Goal: Information Seeking & Learning: Compare options

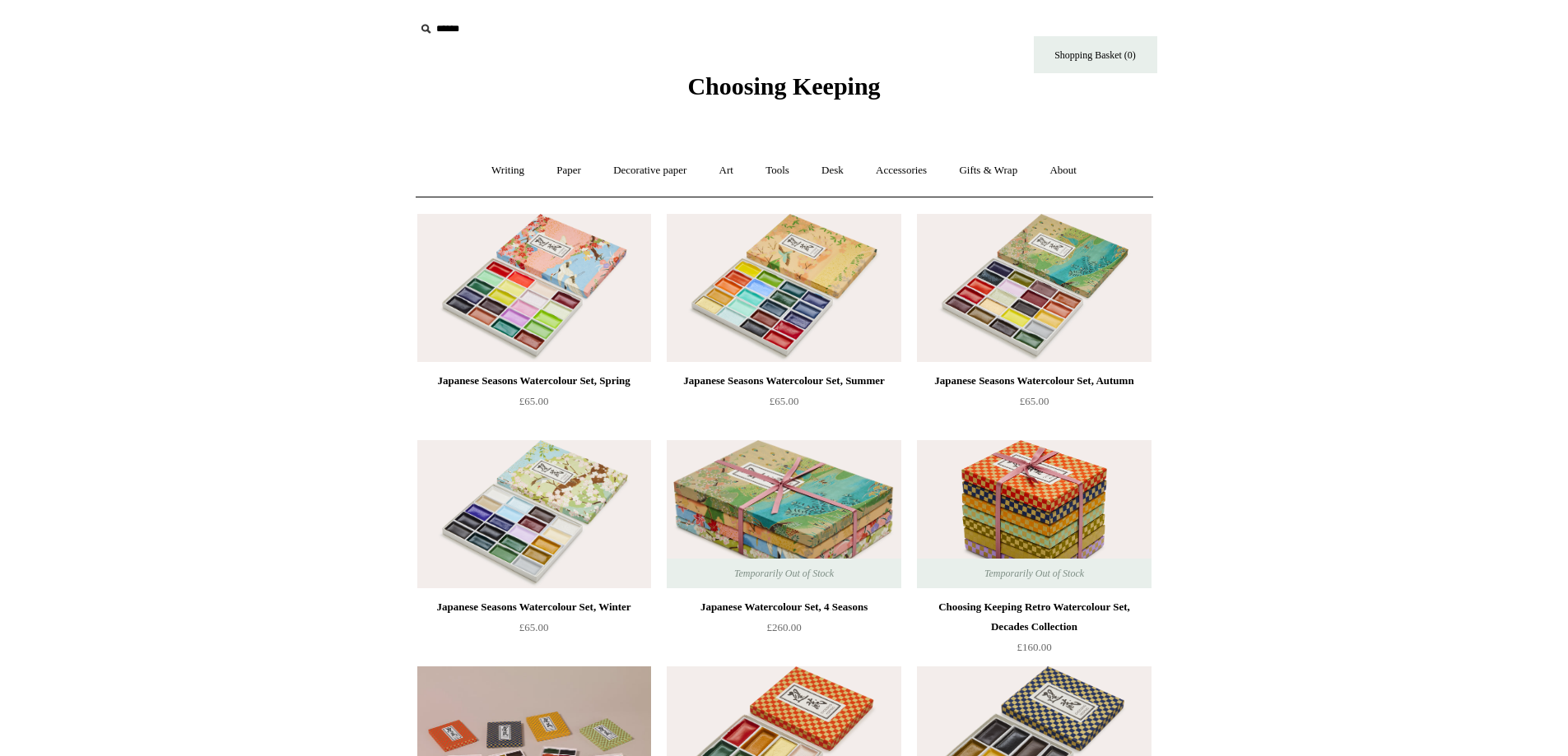
scroll to position [549, 0]
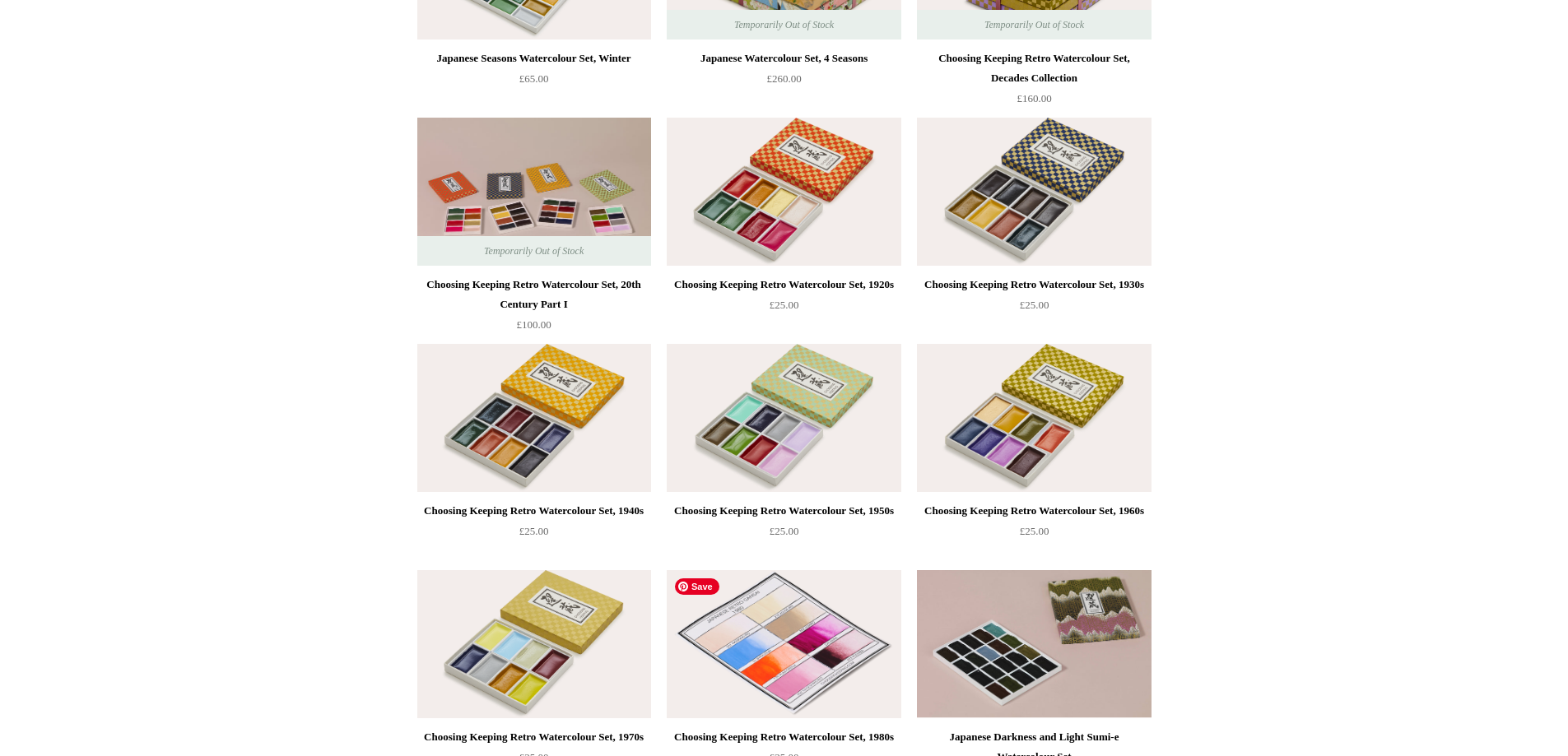
click at [775, 663] on img at bounding box center [783, 644] width 233 height 149
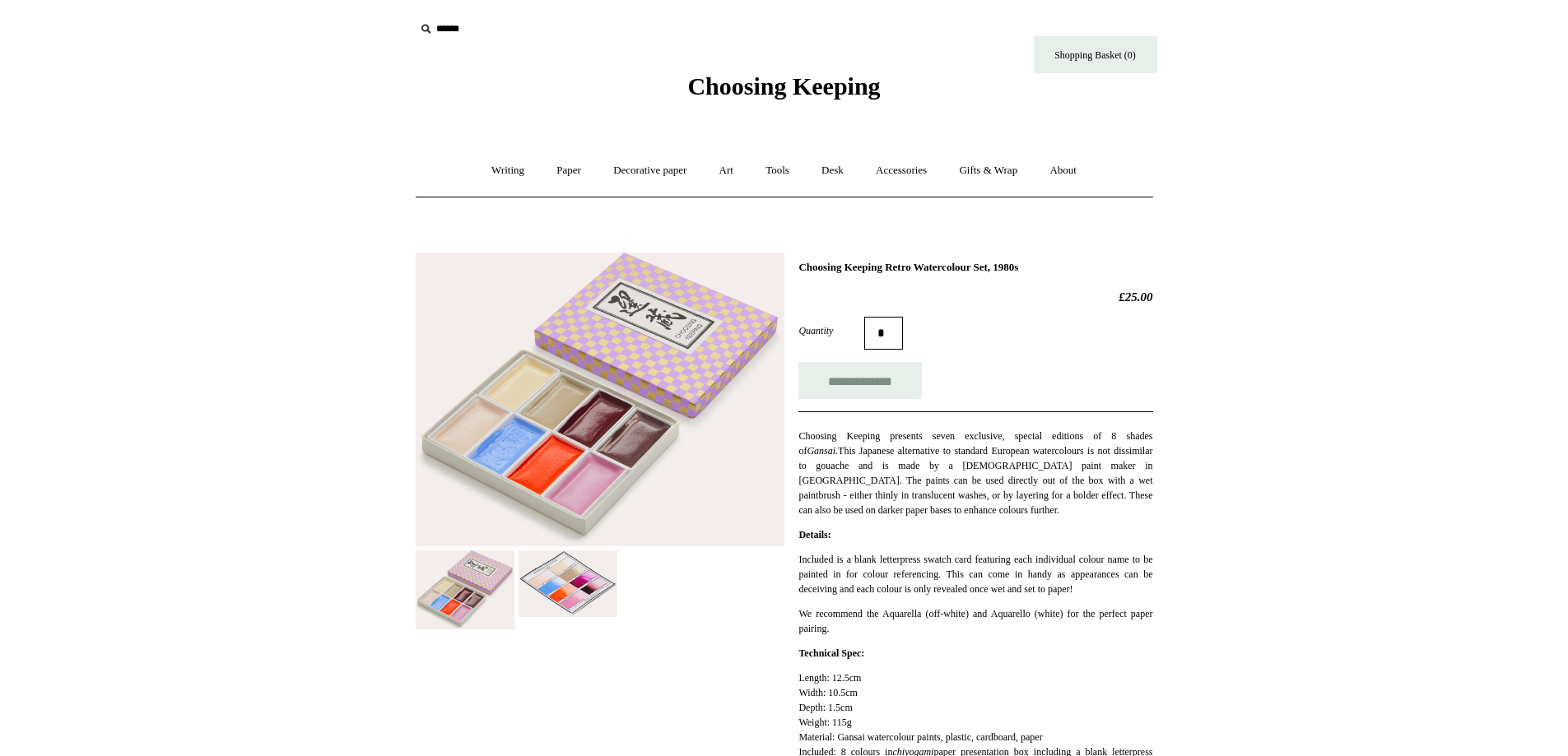
click at [559, 579] on img at bounding box center [568, 583] width 99 height 67
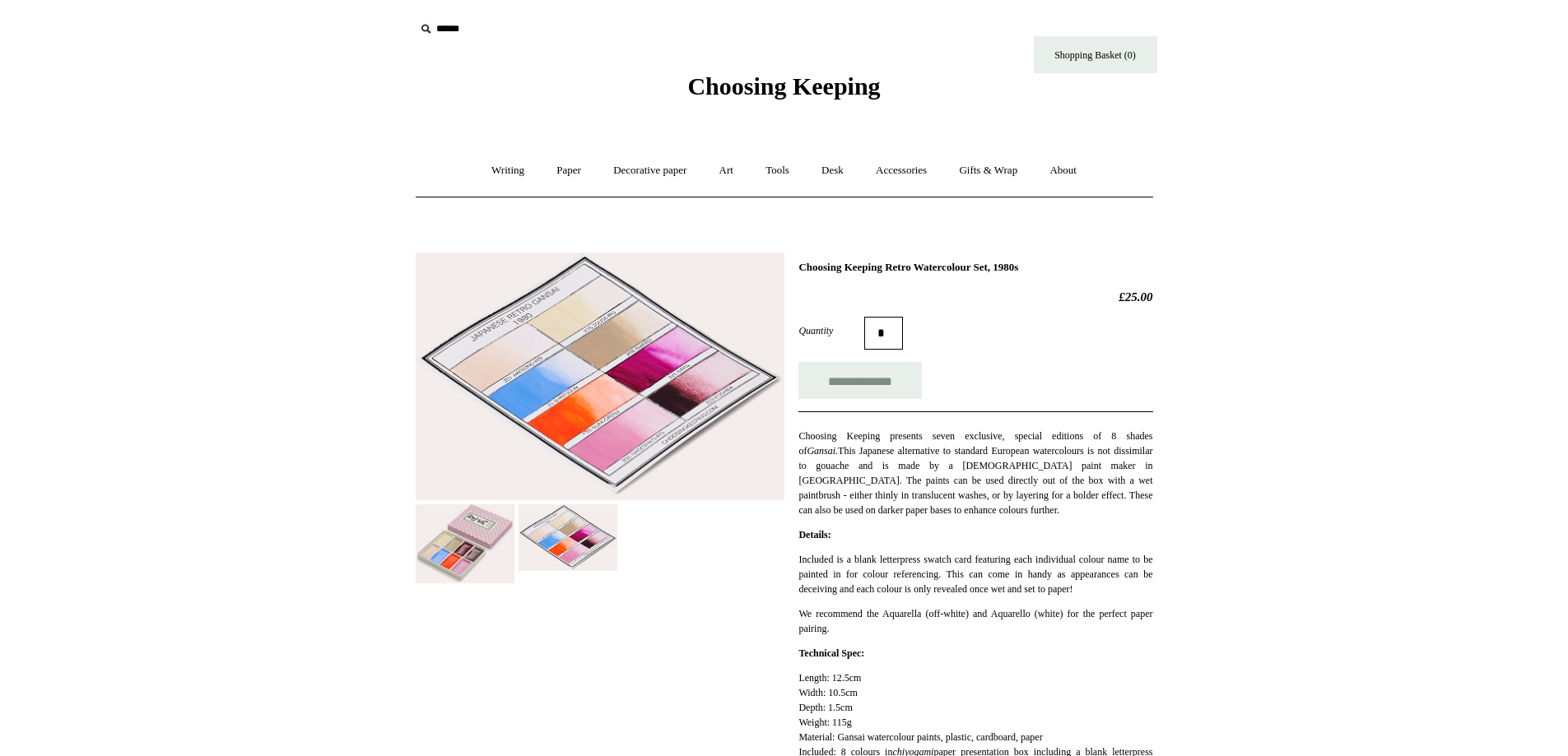
drag, startPoint x: 606, startPoint y: 441, endPoint x: 569, endPoint y: 424, distance: 40.7
click at [569, 424] on img at bounding box center [600, 376] width 369 height 248
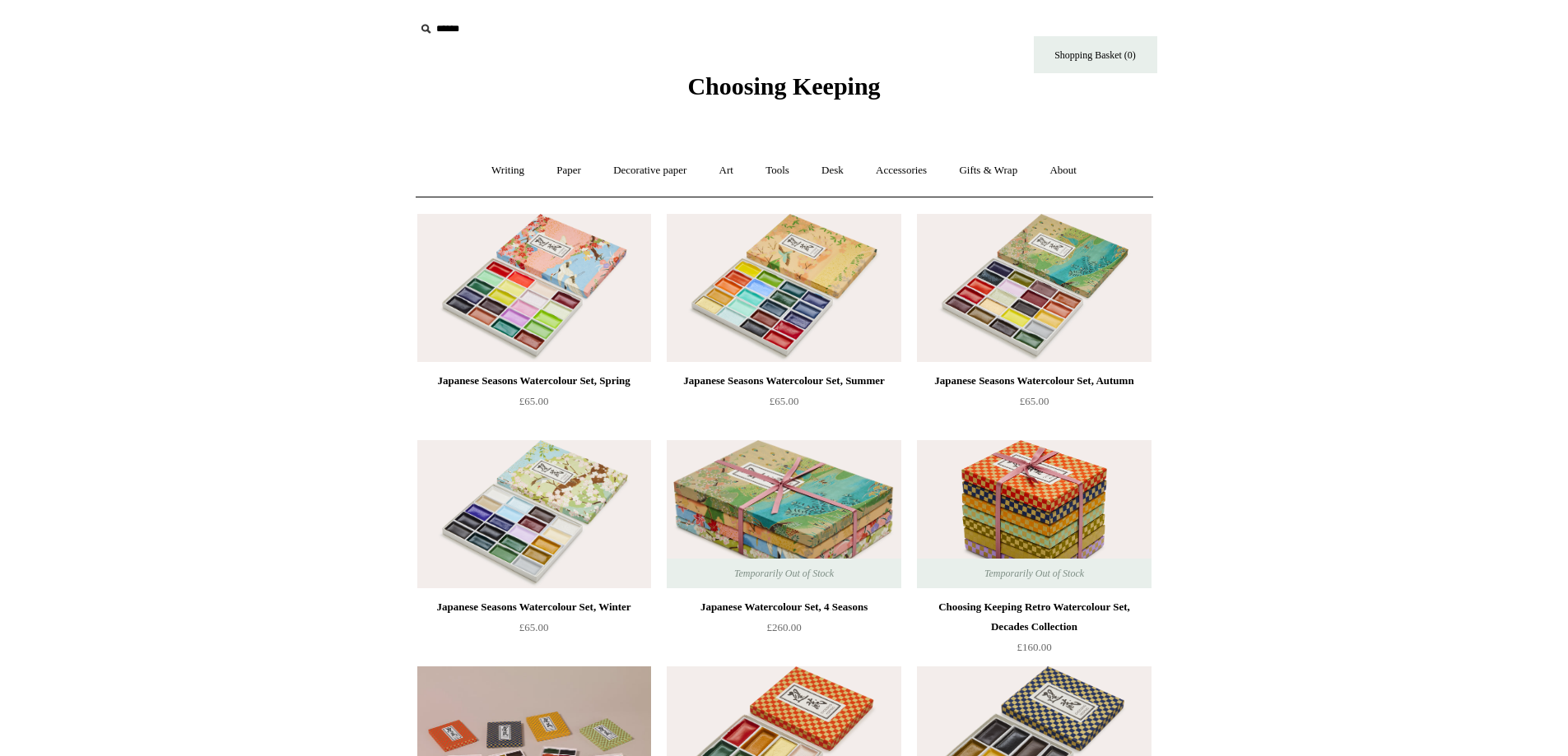
scroll to position [549, 0]
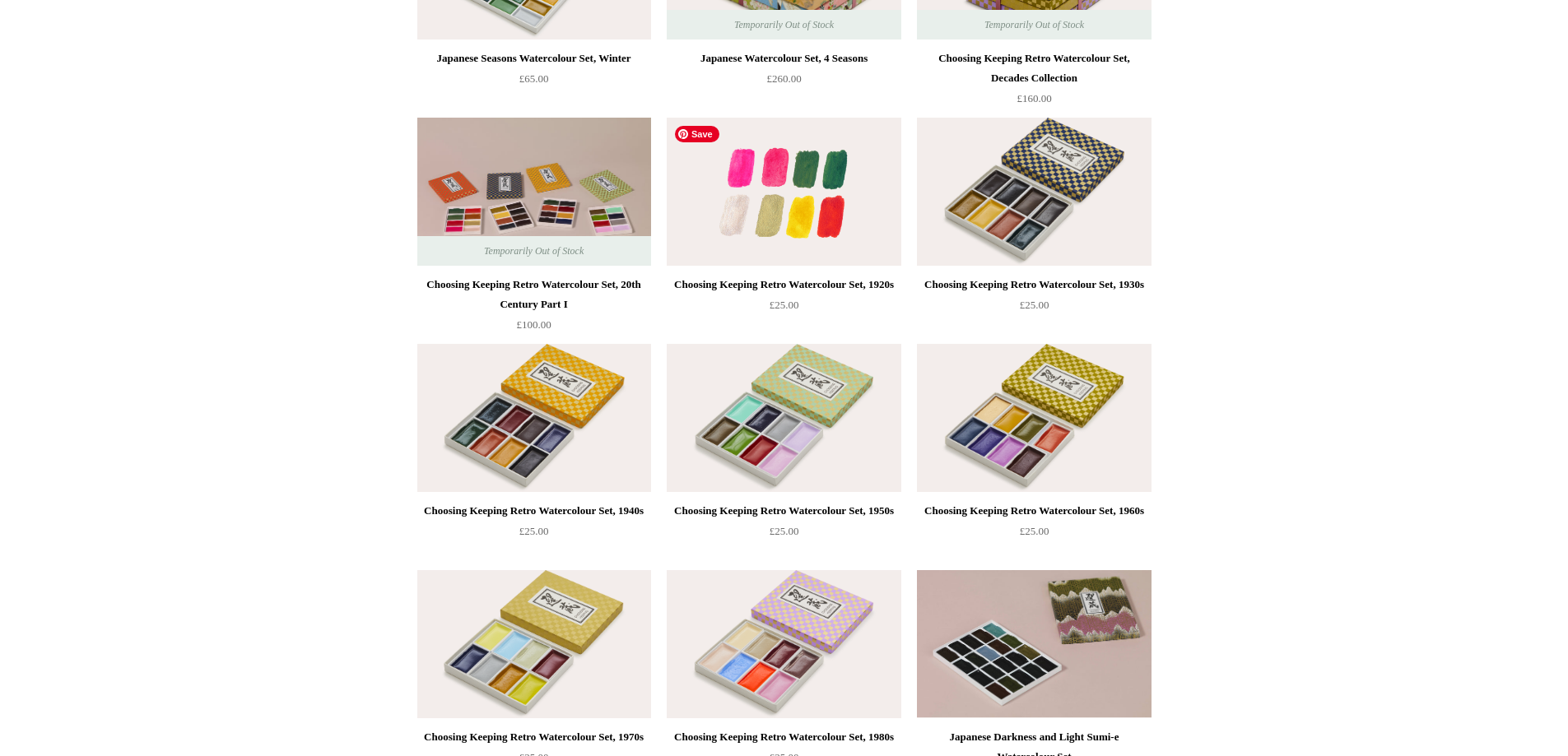
click at [693, 189] on img at bounding box center [783, 191] width 233 height 149
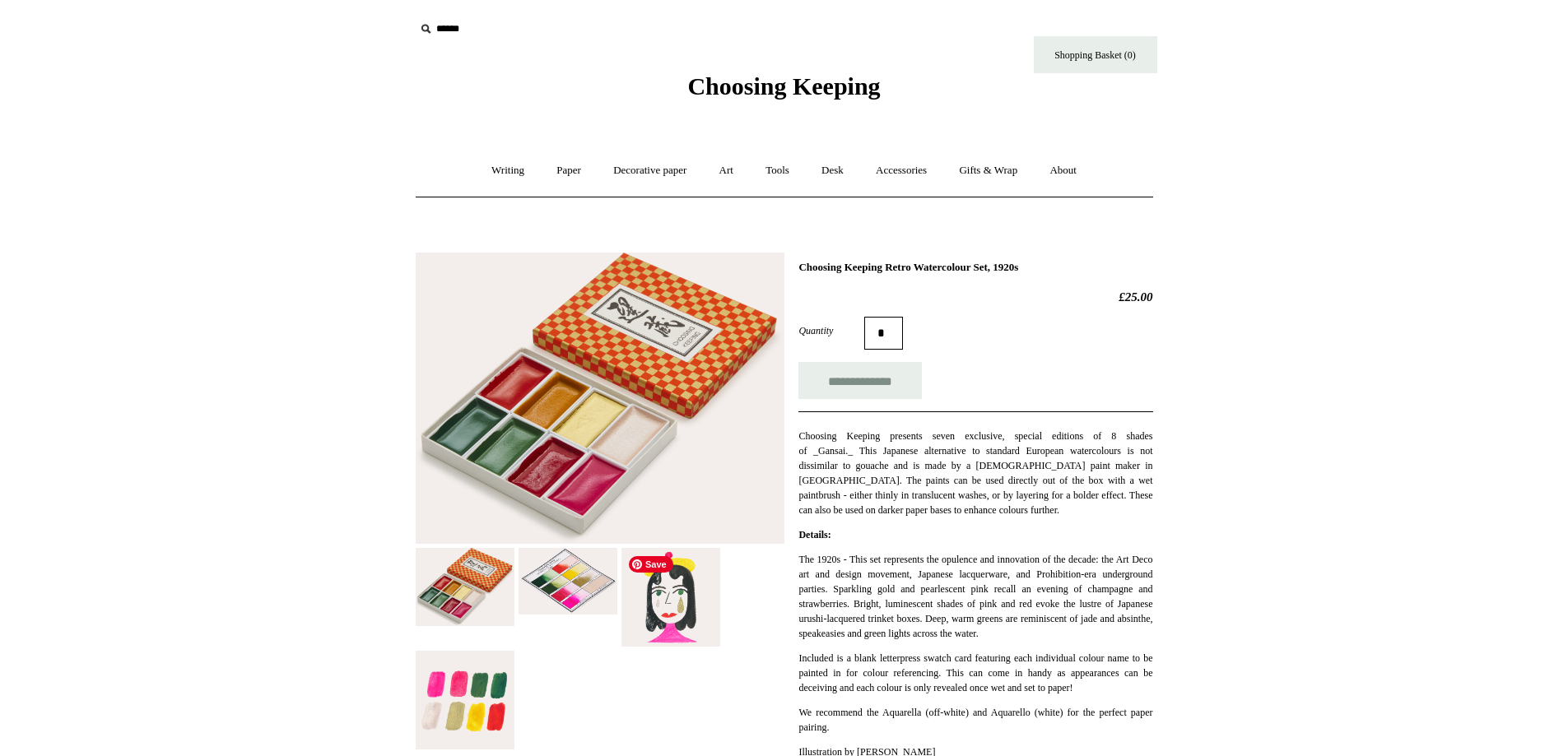
click at [683, 606] on img at bounding box center [670, 597] width 99 height 99
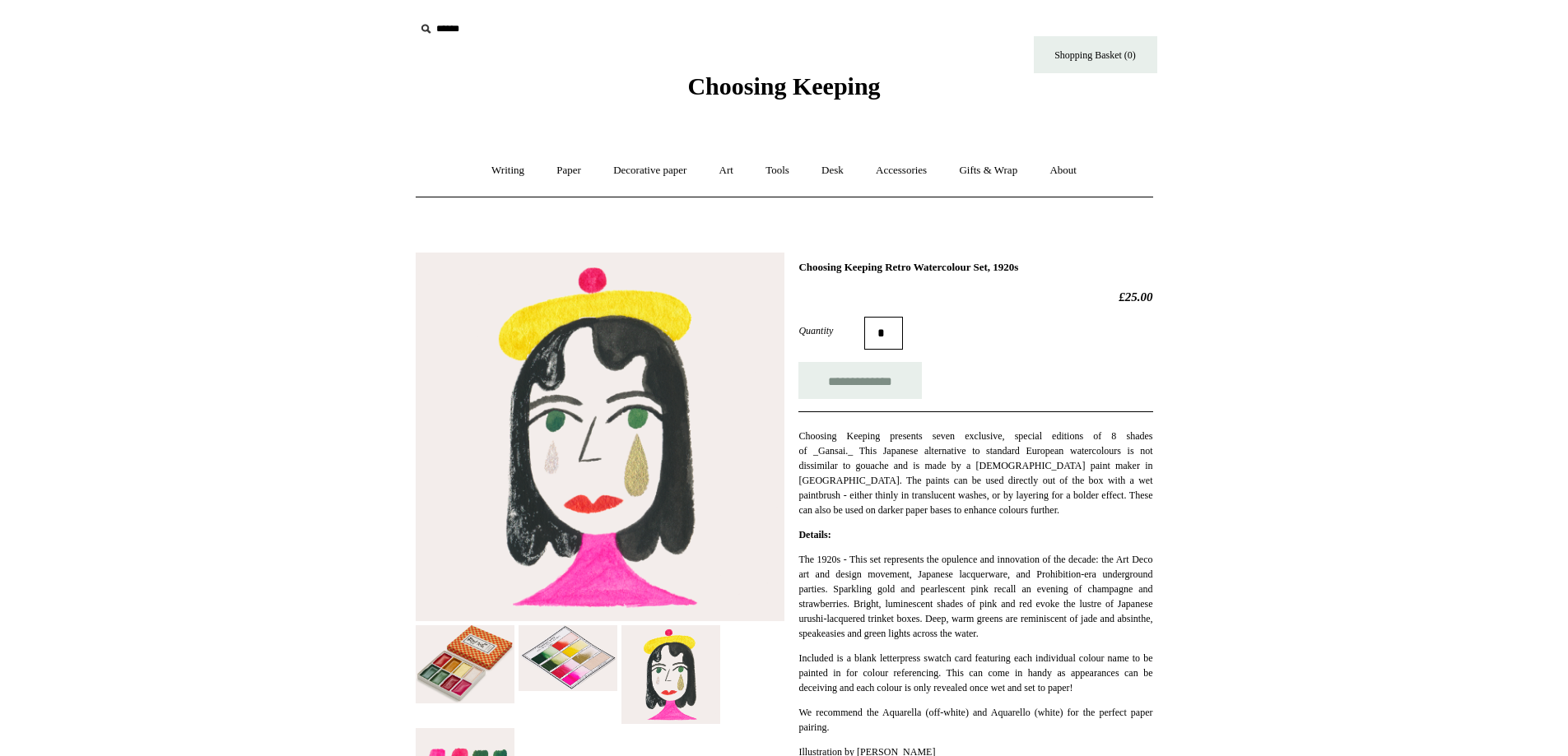
click at [575, 655] on img at bounding box center [568, 658] width 99 height 67
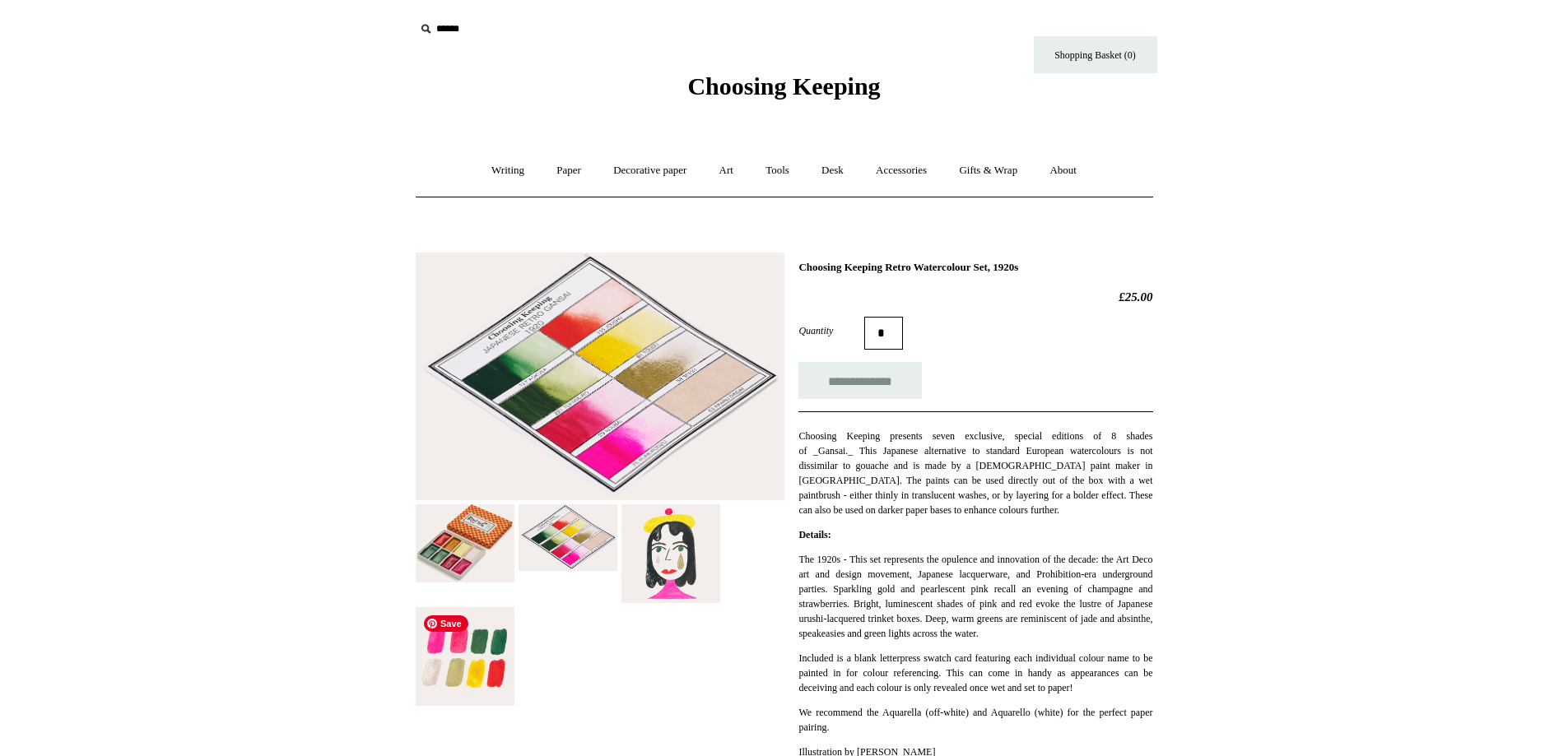
click at [491, 685] on img at bounding box center [465, 656] width 99 height 99
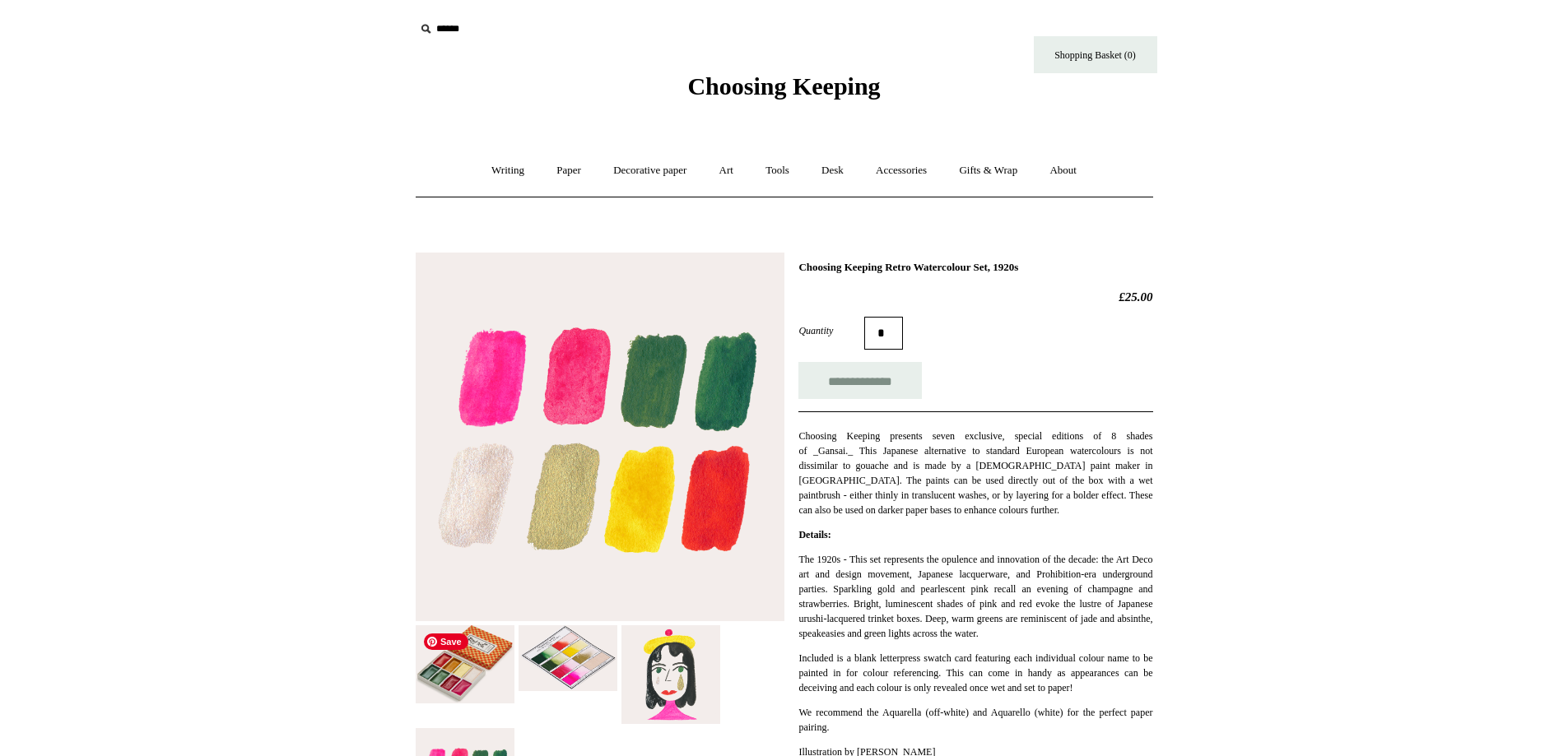
click at [477, 669] on img at bounding box center [465, 664] width 99 height 78
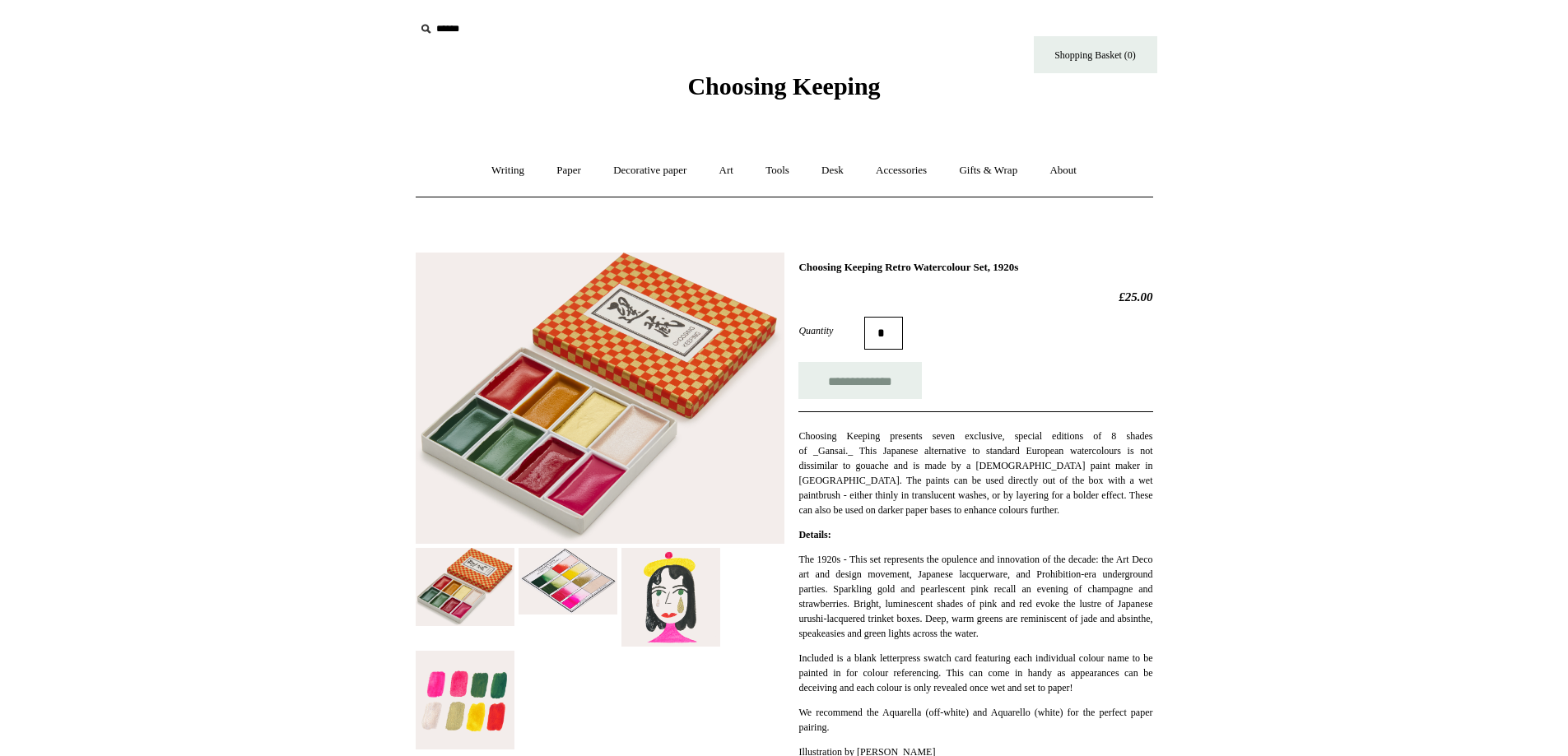
click at [550, 582] on img at bounding box center [568, 581] width 99 height 67
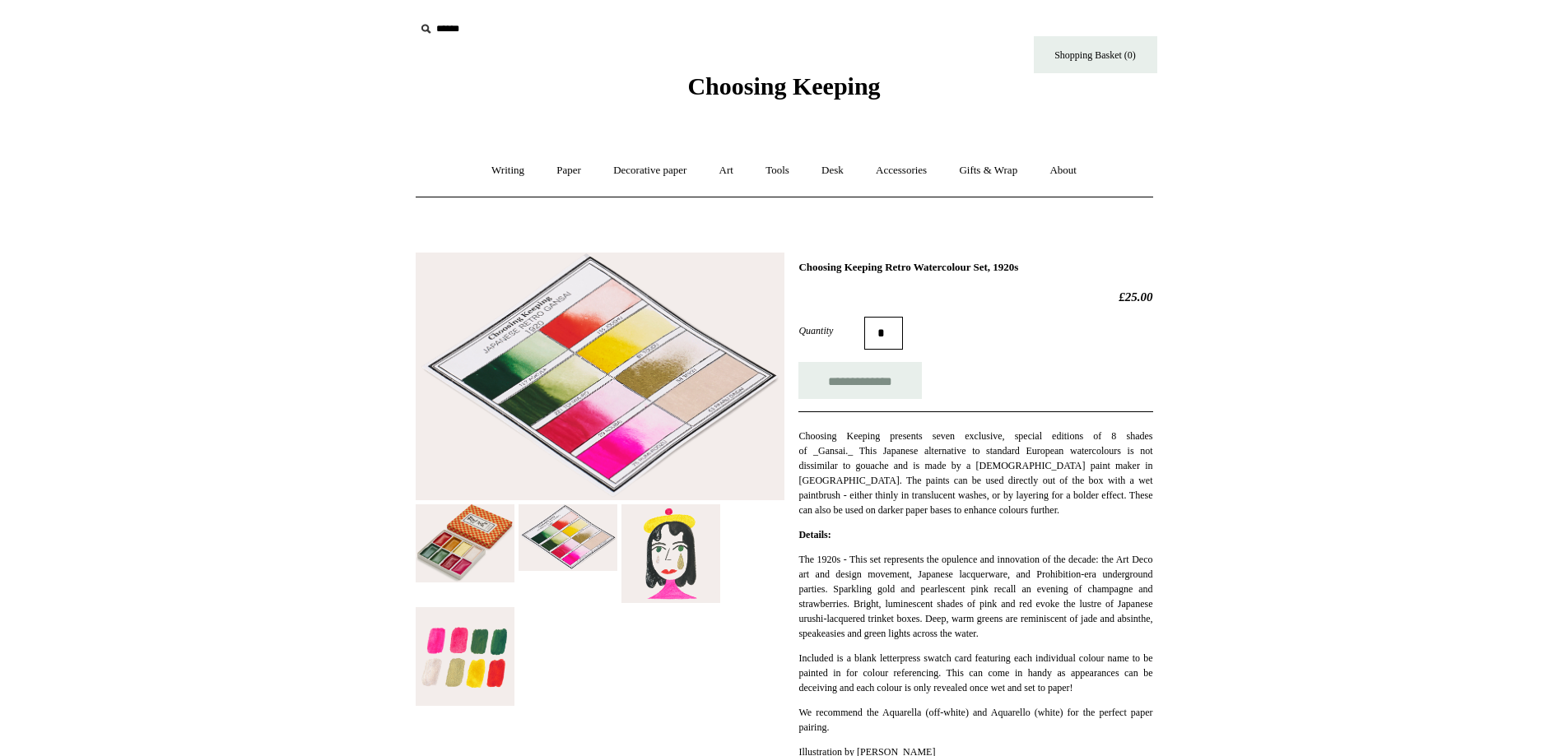
click at [584, 414] on img at bounding box center [600, 376] width 369 height 248
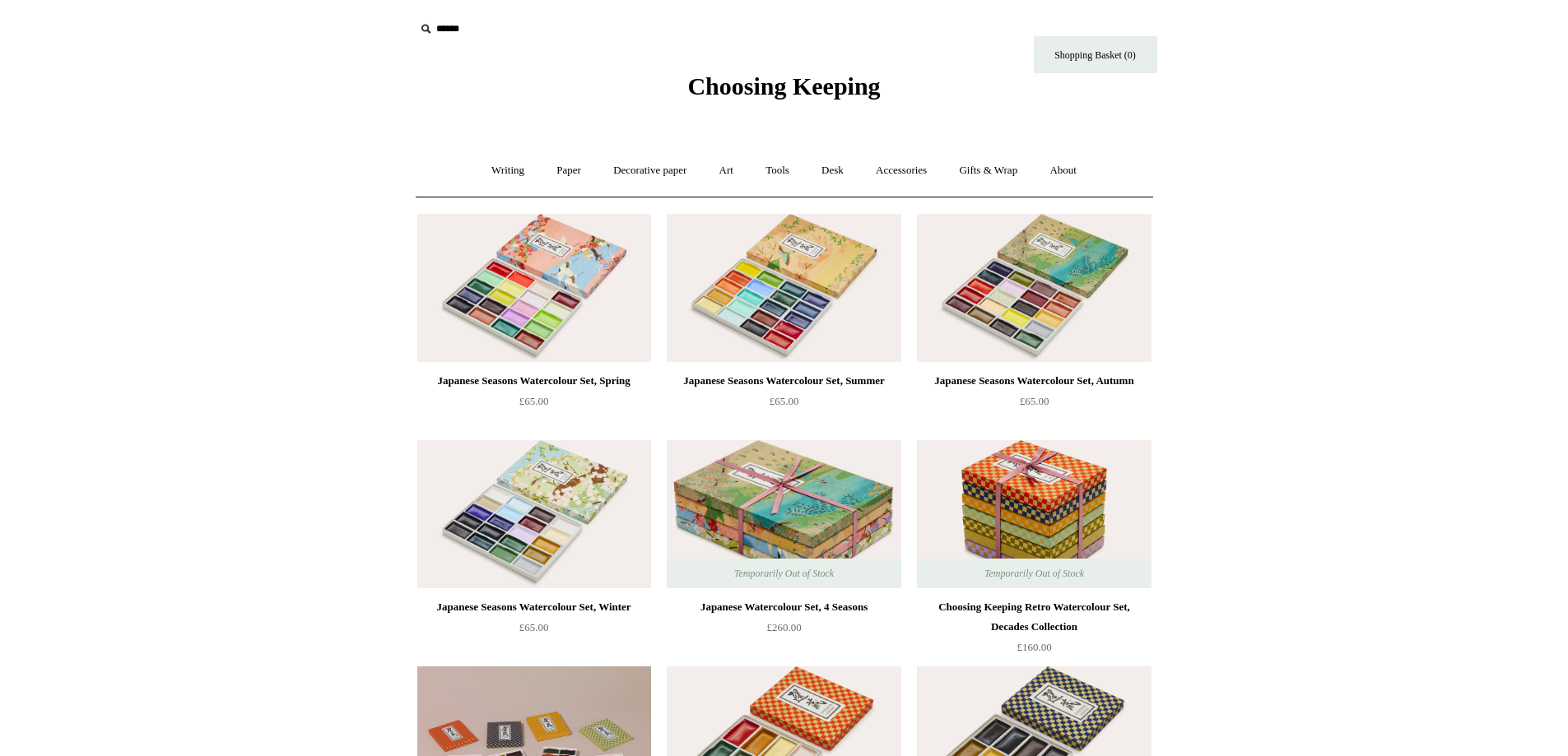
scroll to position [549, 0]
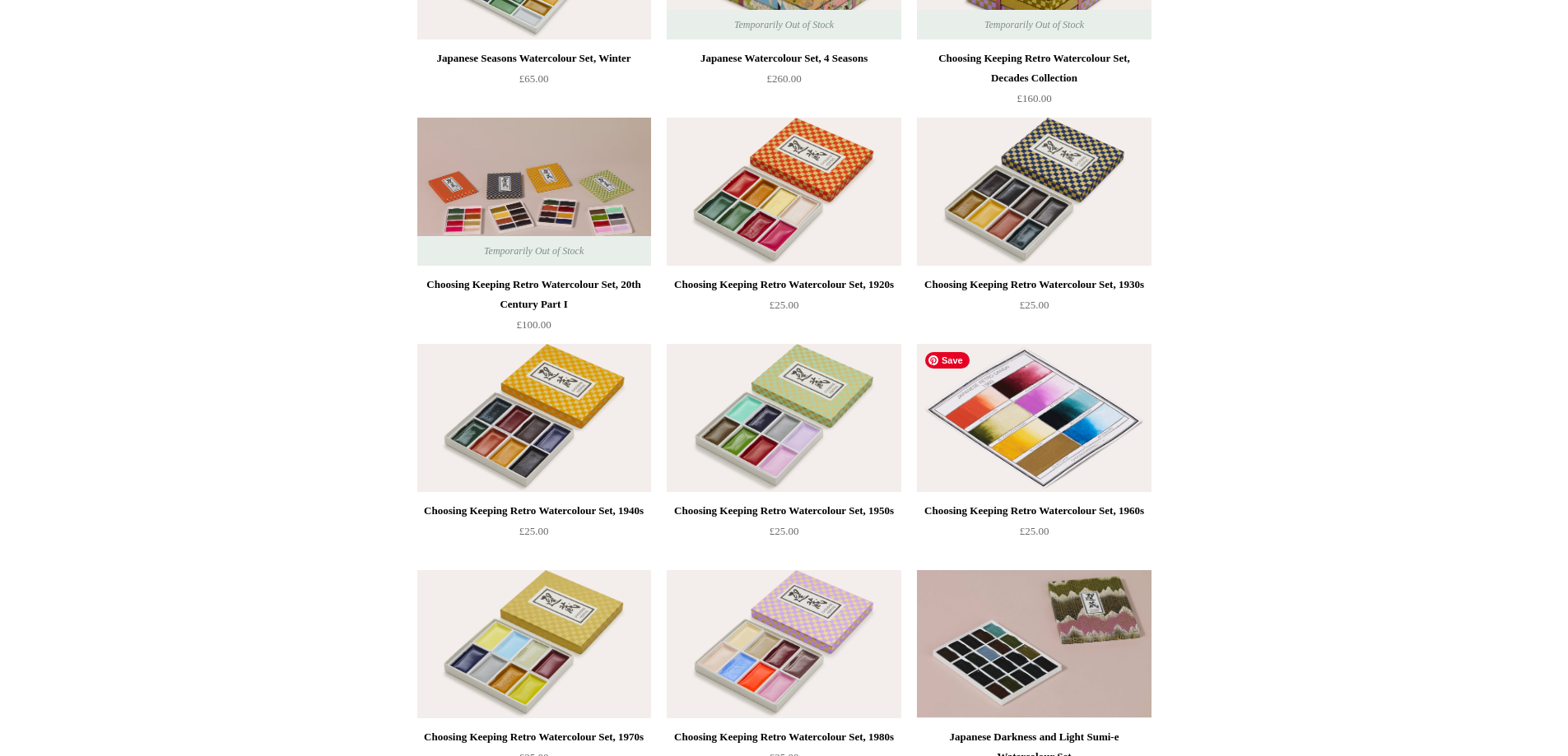
click at [1057, 471] on img at bounding box center [1033, 418] width 233 height 149
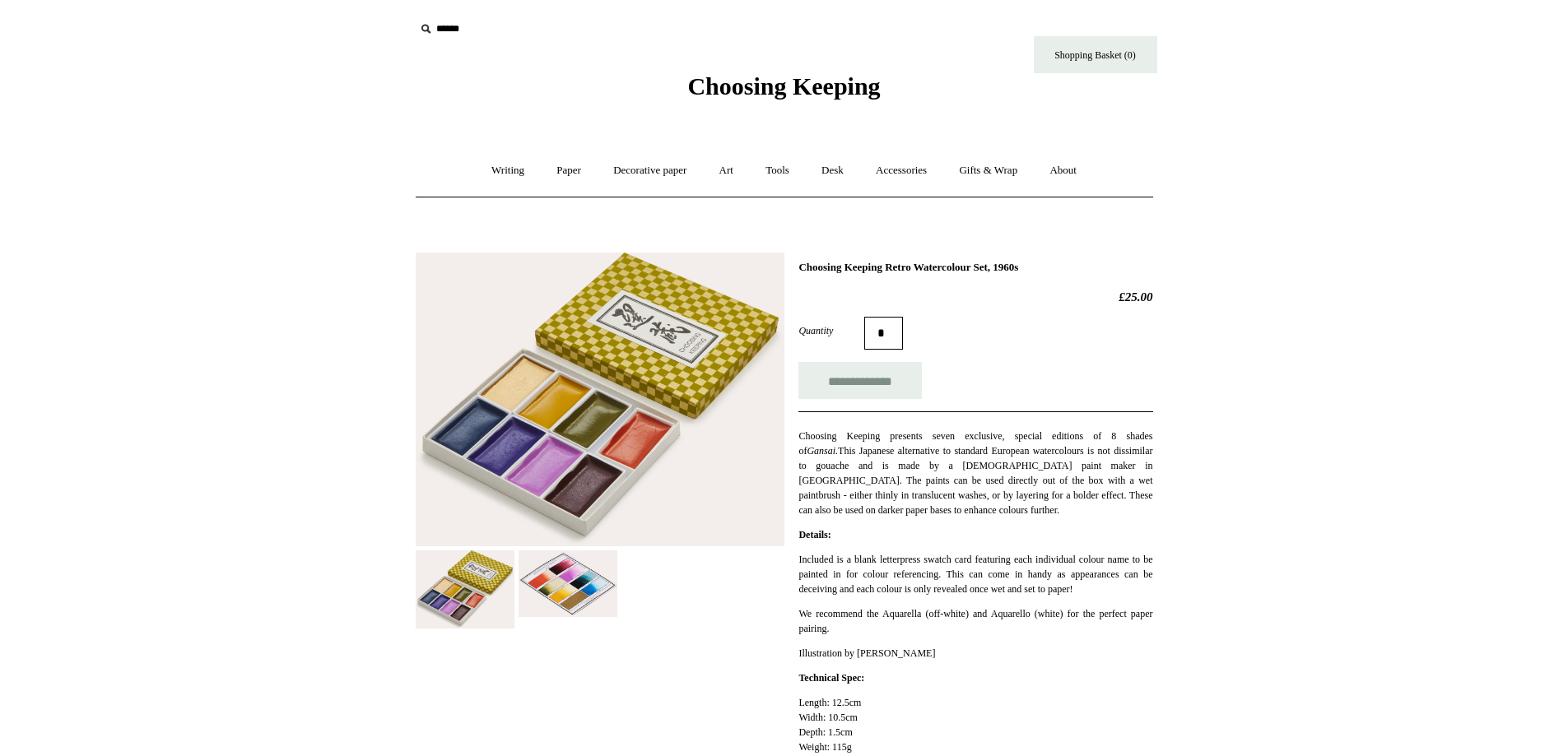
click at [547, 602] on img at bounding box center [568, 583] width 99 height 67
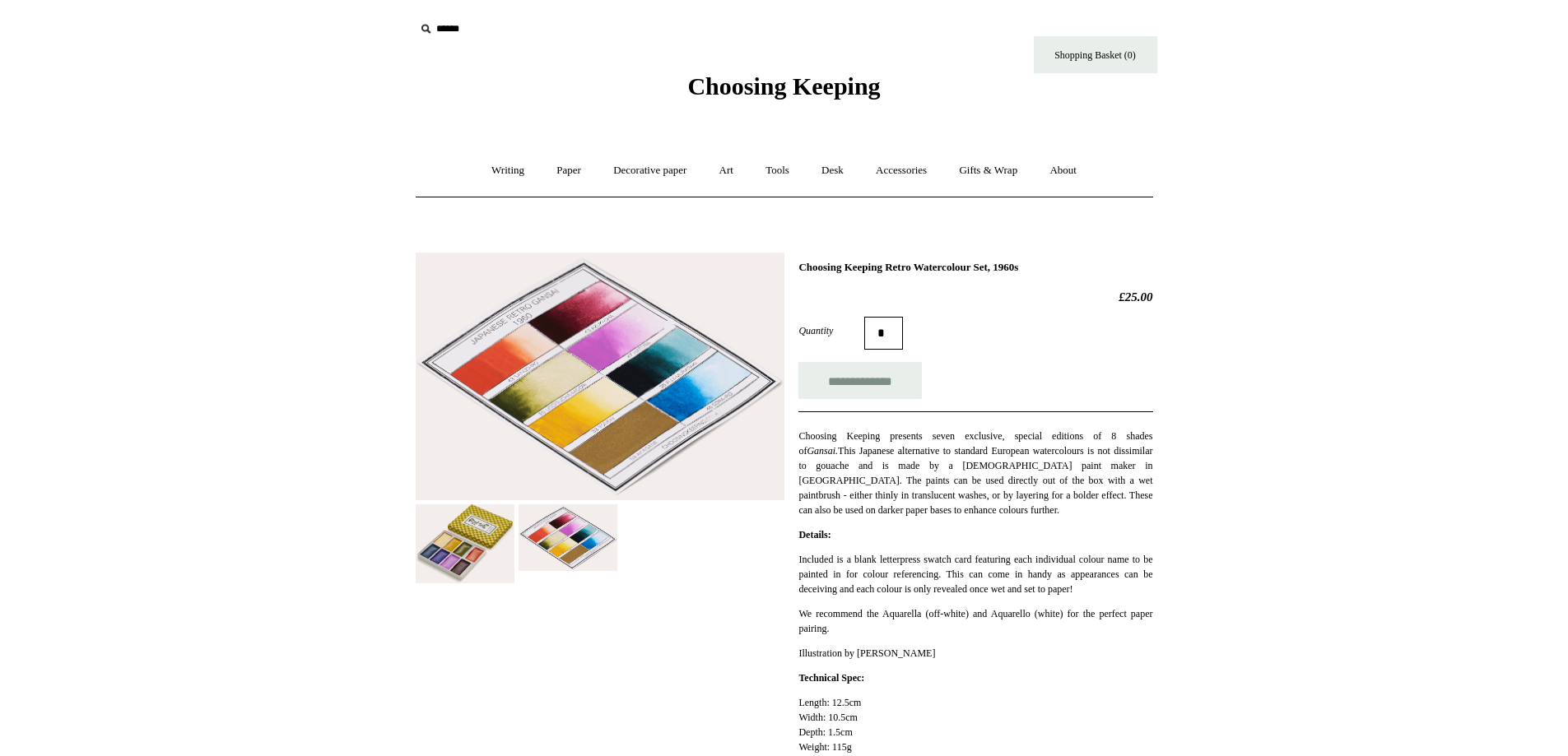
drag, startPoint x: 1064, startPoint y: 266, endPoint x: 795, endPoint y: 265, distance: 269.0
click at [795, 265] on div "**********" at bounding box center [784, 672] width 737 height 865
copy h1 "Choosing Keeping Retro Watercolour Set, 1960s"
click at [592, 334] on img at bounding box center [600, 376] width 369 height 248
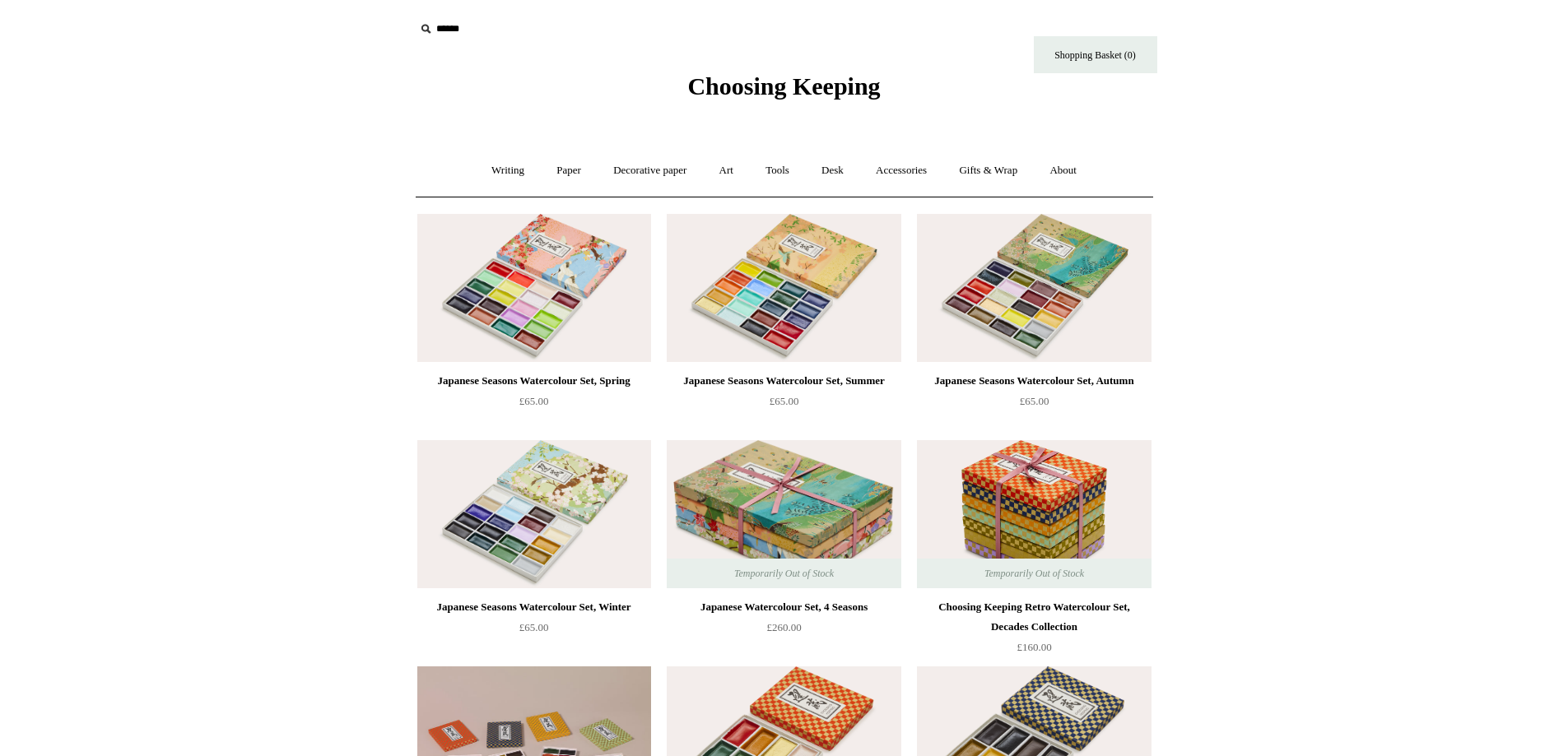
scroll to position [549, 0]
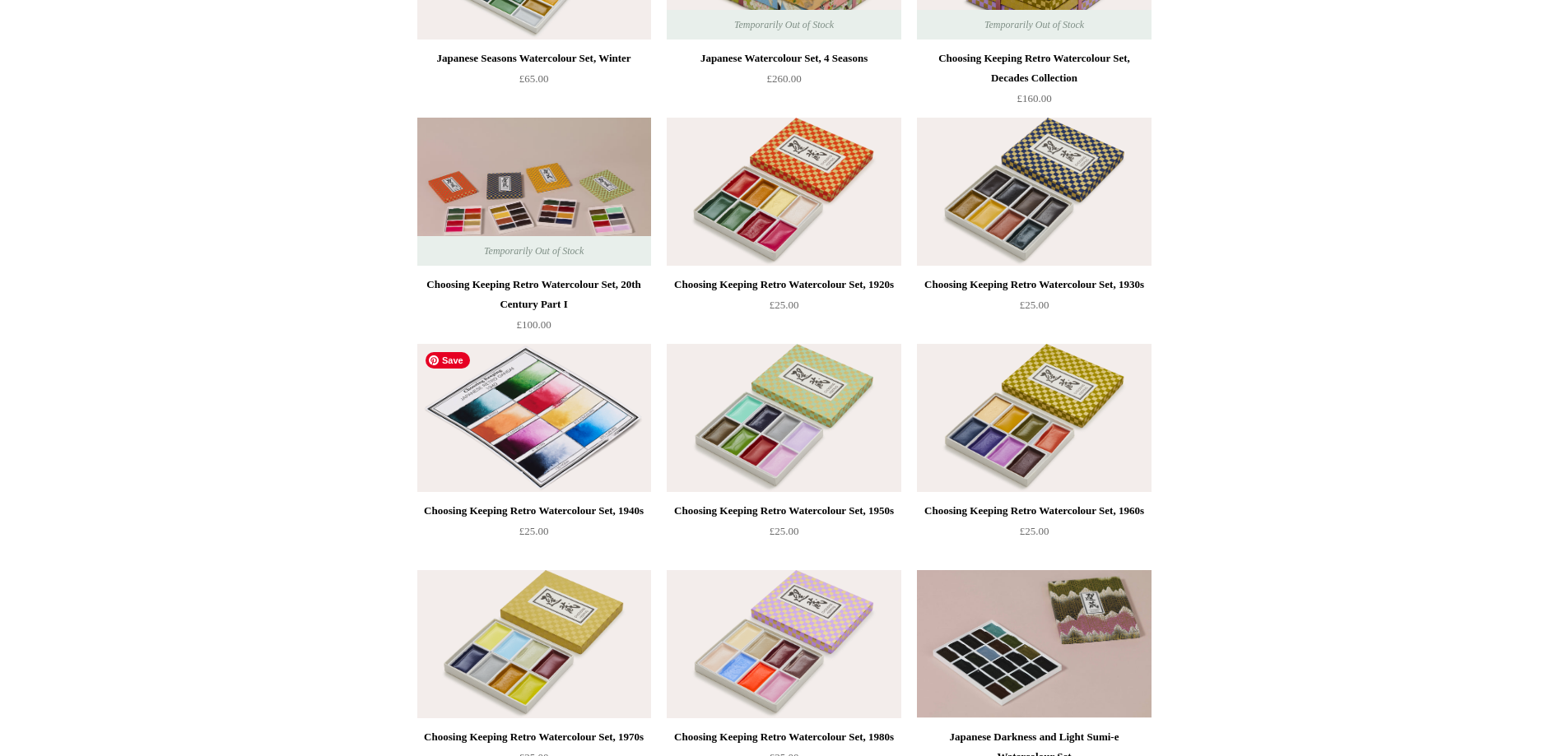
click at [557, 415] on img at bounding box center [534, 418] width 233 height 149
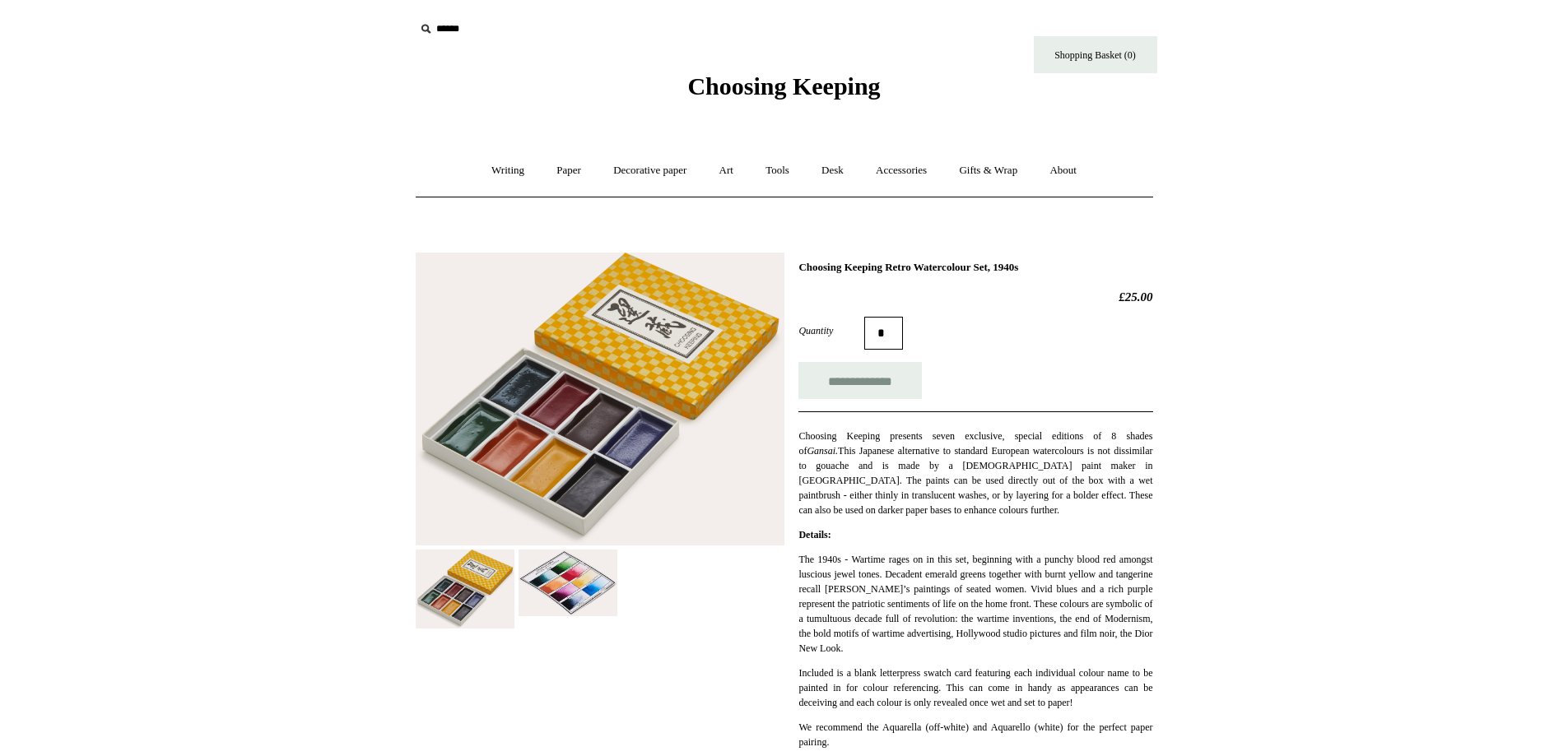
click at [567, 588] on img at bounding box center [568, 582] width 99 height 67
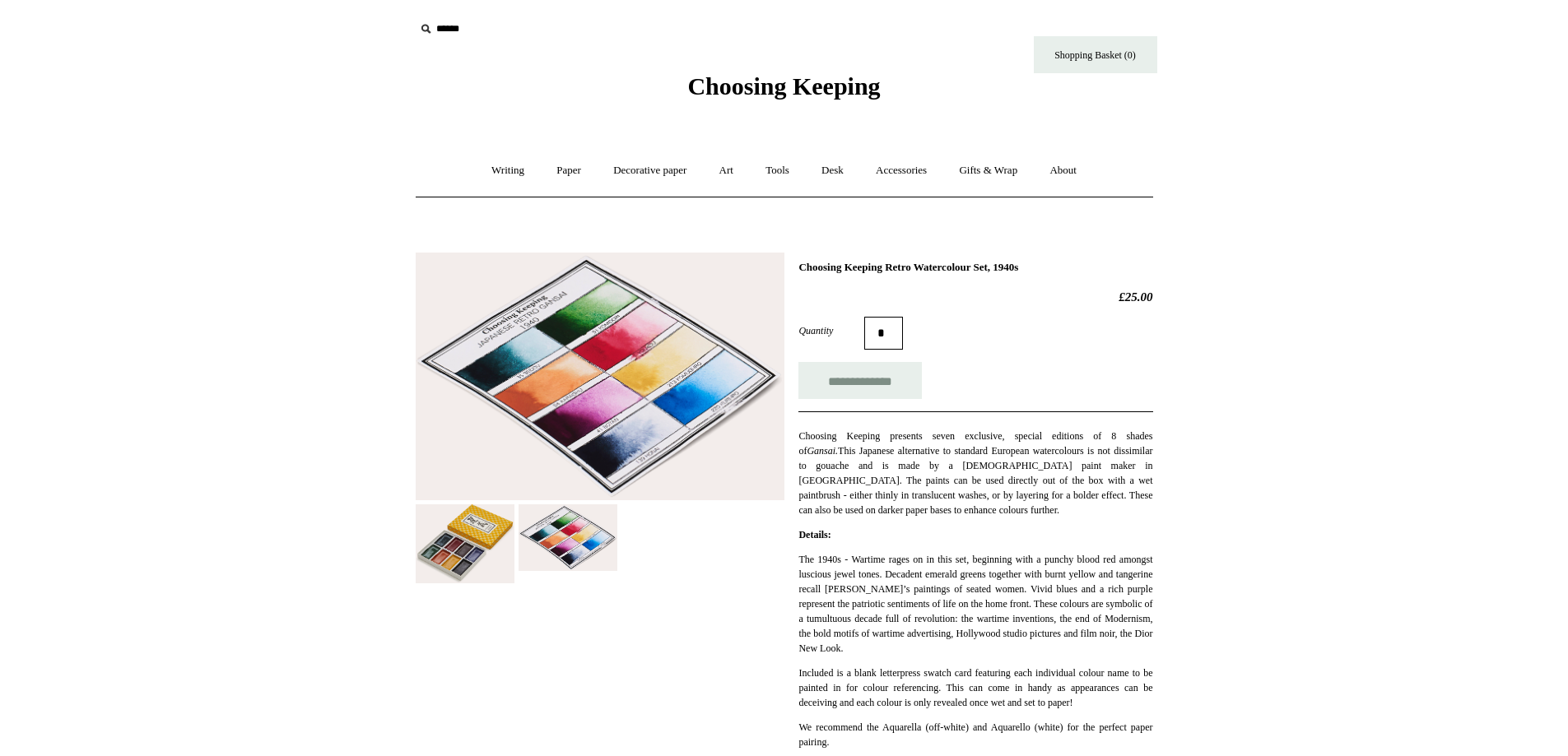
click at [573, 431] on img at bounding box center [600, 376] width 369 height 248
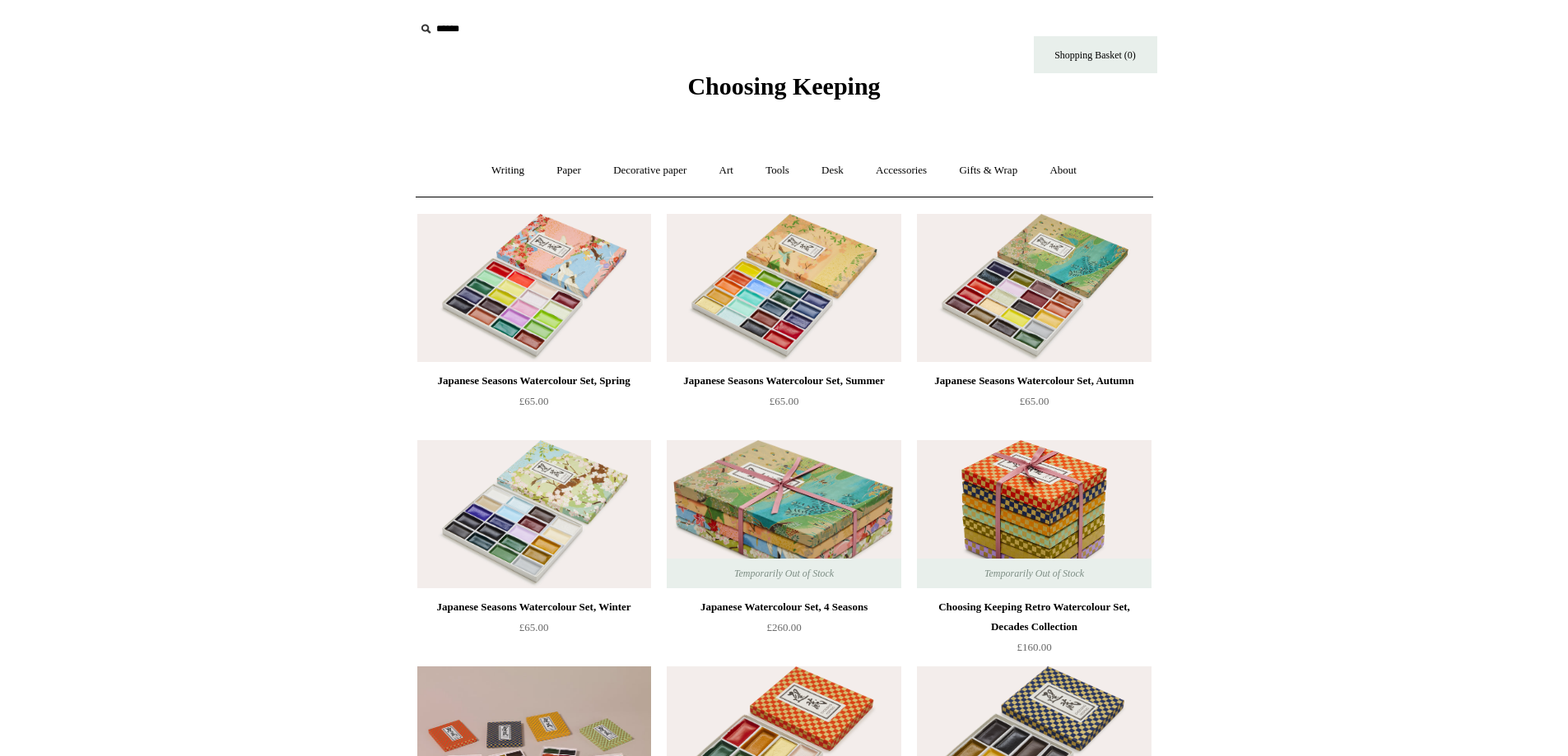
scroll to position [549, 0]
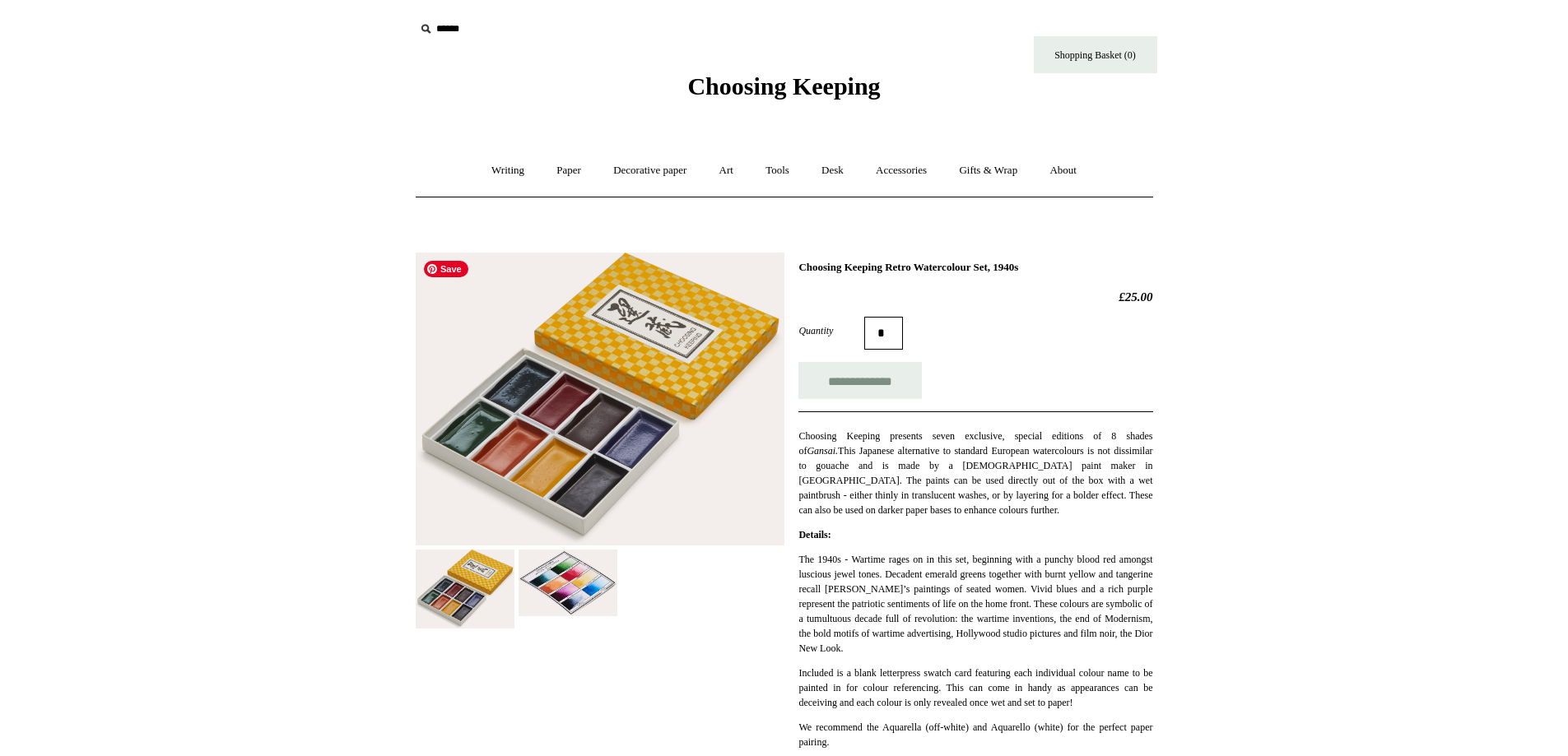
click at [571, 599] on img at bounding box center [568, 582] width 99 height 67
